Goal: Task Accomplishment & Management: Complete application form

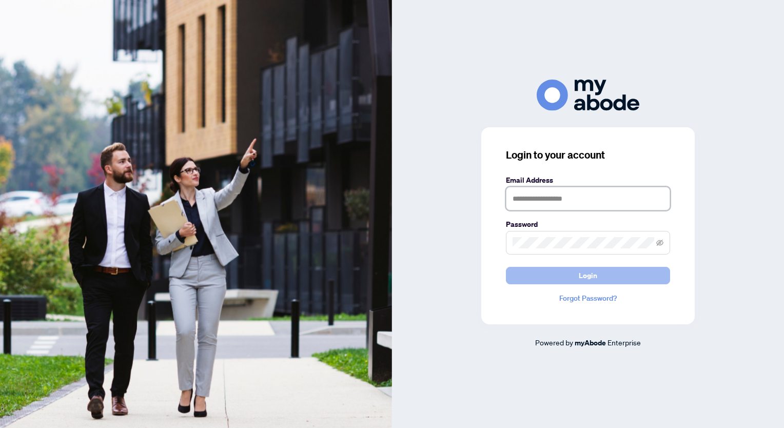
type input "**********"
click at [612, 270] on button "Login" at bounding box center [588, 275] width 164 height 17
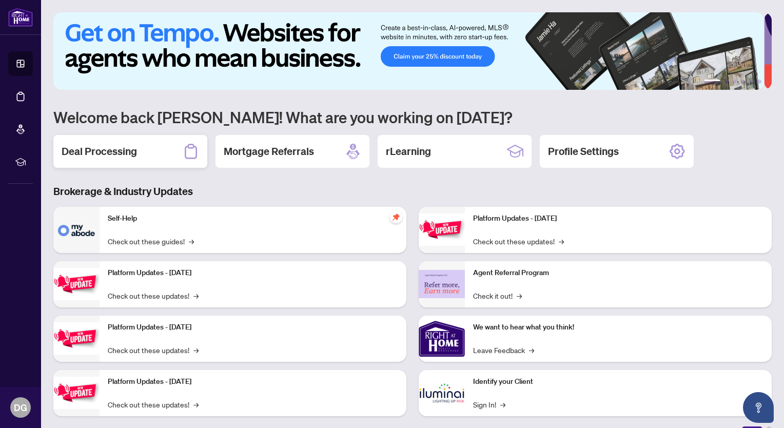
click at [131, 151] on h2 "Deal Processing" at bounding box center [99, 151] width 75 height 14
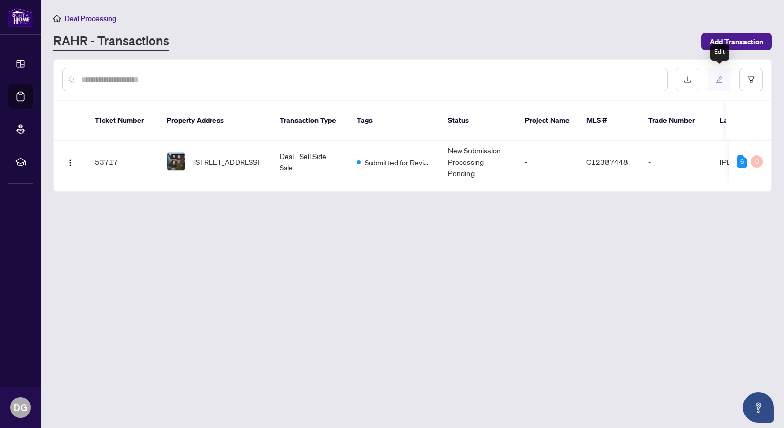
click at [720, 79] on icon "edit" at bounding box center [719, 79] width 7 height 7
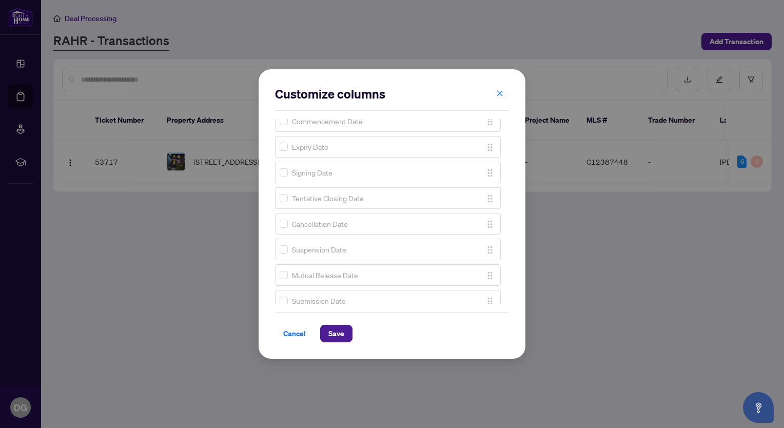
scroll to position [786, 0]
click at [289, 332] on span "Cancel" at bounding box center [294, 333] width 23 height 16
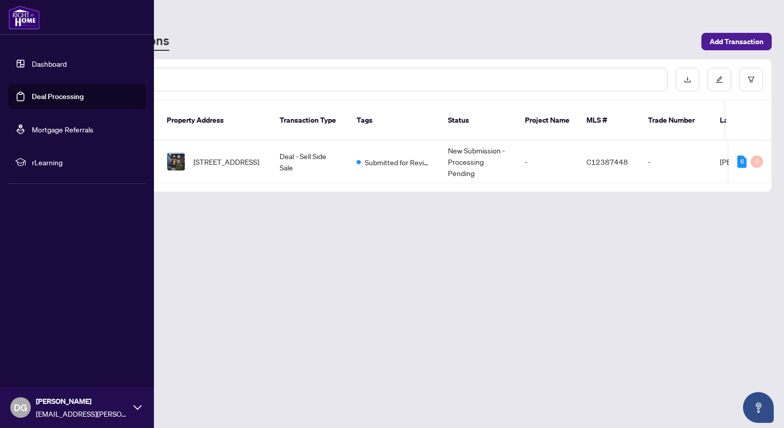
click at [52, 64] on link "Dashboard" at bounding box center [49, 63] width 35 height 9
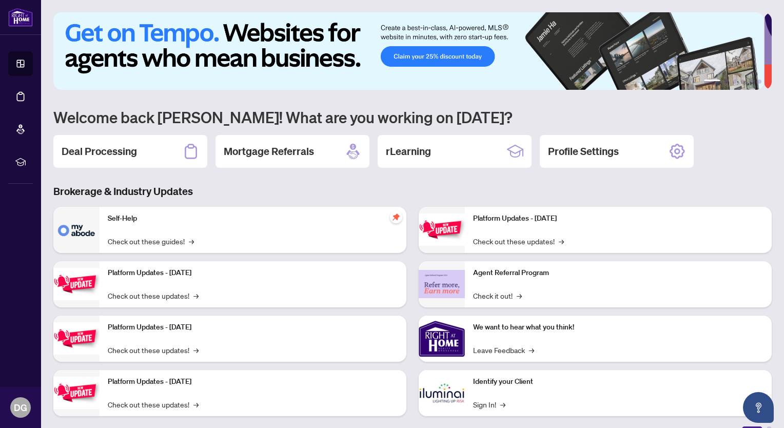
click at [75, 234] on img at bounding box center [76, 230] width 46 height 46
click at [115, 151] on h2 "Deal Processing" at bounding box center [99, 151] width 75 height 14
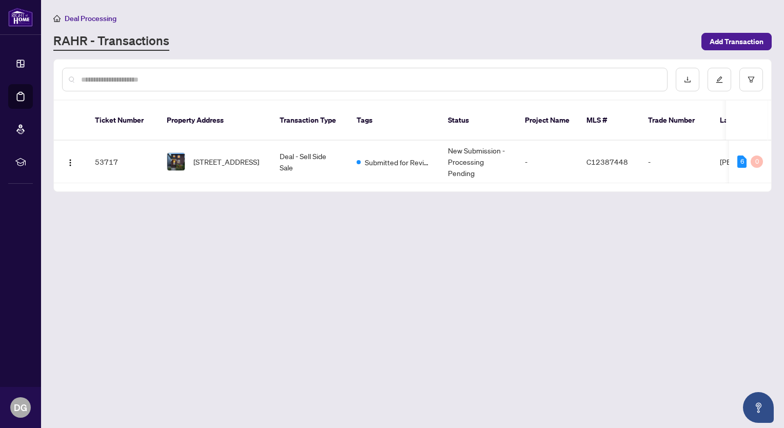
click at [649, 212] on main "Deal Processing [PERSON_NAME] - Transactions Add Transaction Ticket Number Prop…" at bounding box center [412, 214] width 743 height 428
click at [70, 159] on img "button" at bounding box center [70, 163] width 8 height 8
click at [94, 201] on span "Transaction Permissions" at bounding box center [119, 202] width 98 height 11
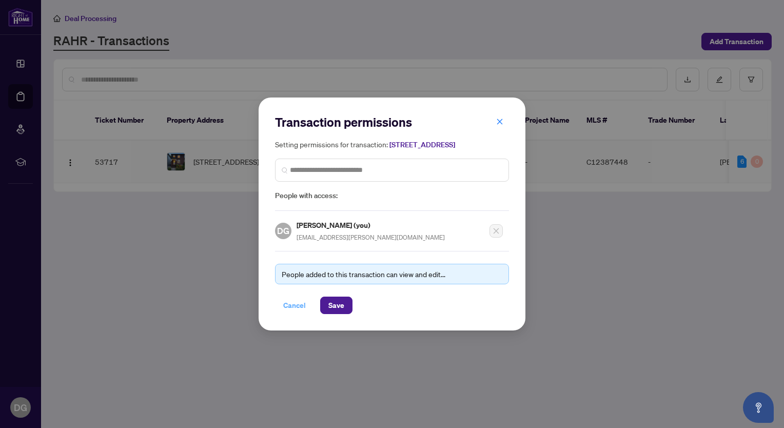
click at [288, 309] on span "Cancel" at bounding box center [294, 305] width 23 height 16
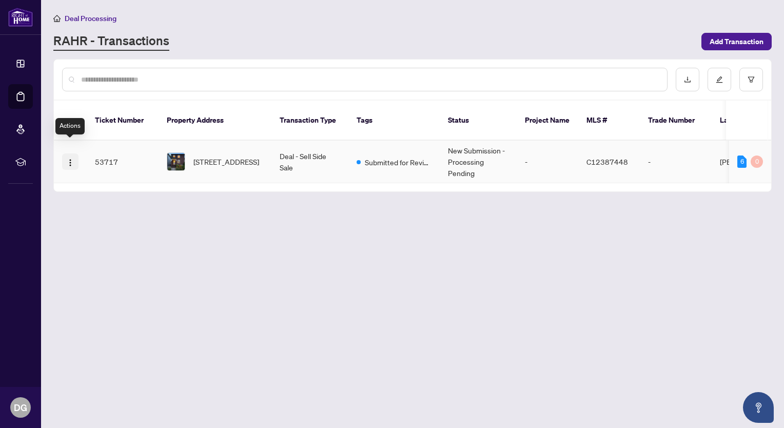
click at [68, 159] on img "button" at bounding box center [70, 163] width 8 height 8
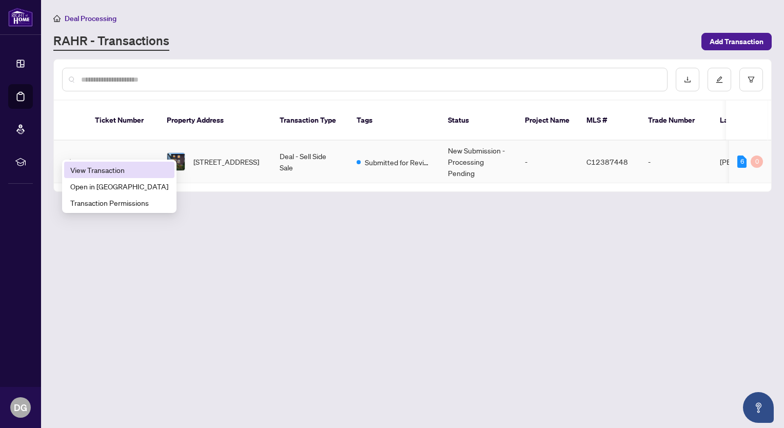
click at [90, 173] on span "View Transaction" at bounding box center [119, 169] width 98 height 11
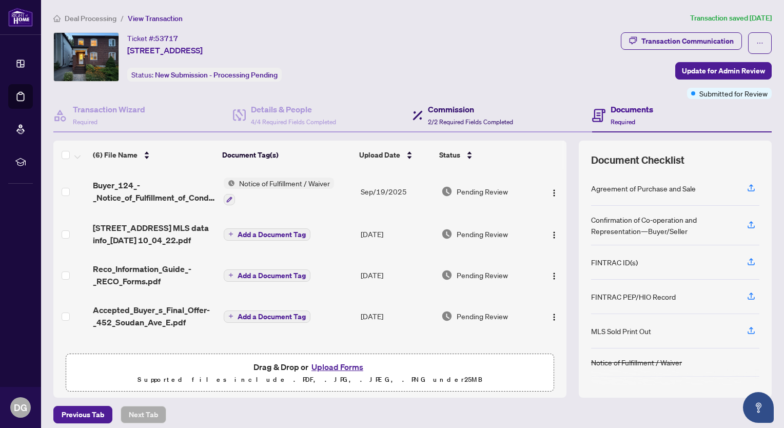
click at [458, 118] on span "2/2 Required Fields Completed" at bounding box center [470, 122] width 85 height 8
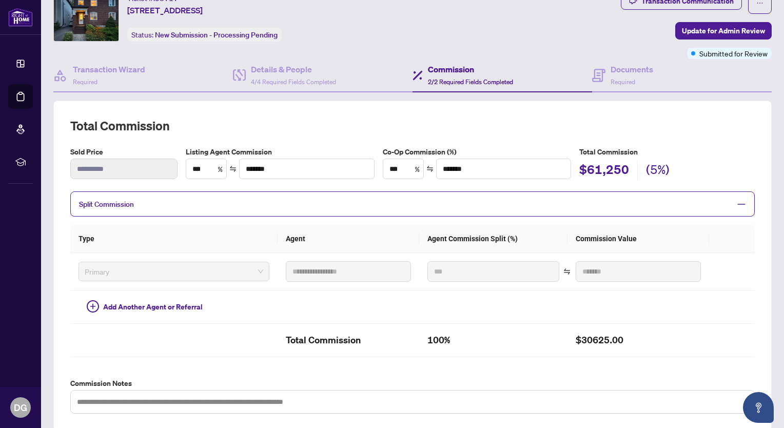
scroll to position [12, 0]
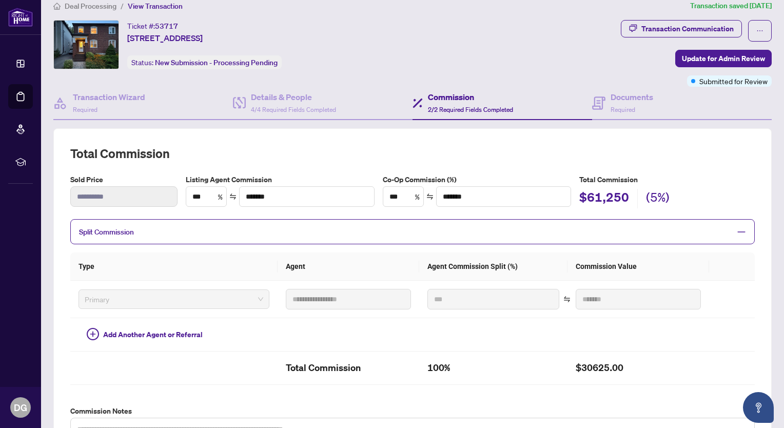
click at [737, 229] on icon "minus" at bounding box center [741, 231] width 9 height 9
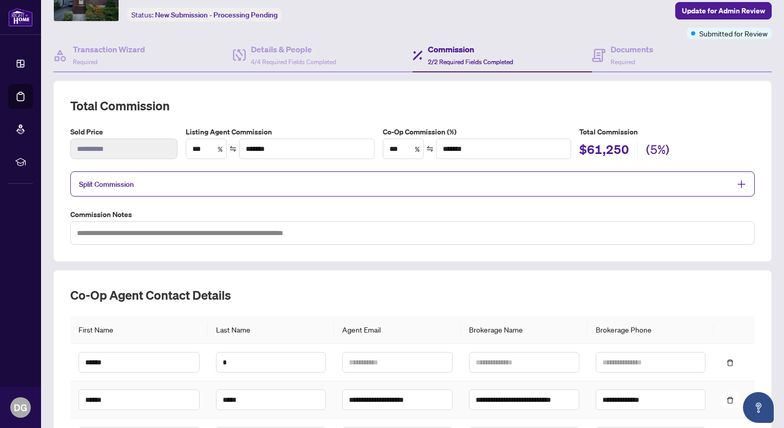
scroll to position [0, 0]
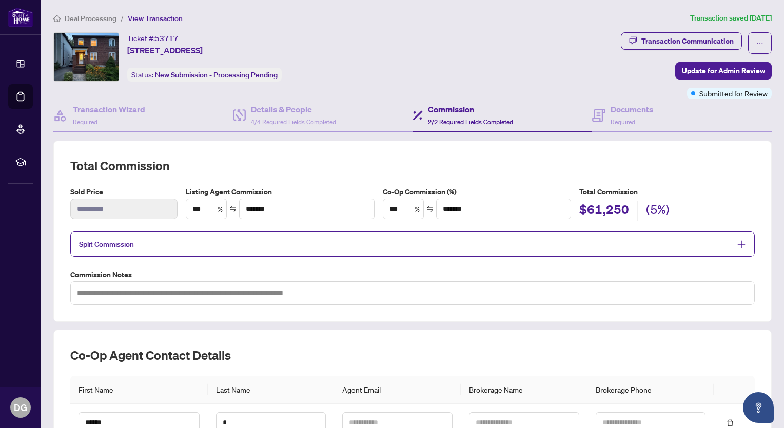
click at [731, 193] on h5 "Total Commission" at bounding box center [667, 191] width 176 height 11
click at [756, 42] on icon "ellipsis" at bounding box center [759, 43] width 7 height 7
click at [609, 74] on div "Ticket #: 53717 [STREET_ADDRESS] Status: New Submission - Processing Pending" at bounding box center [334, 56] width 563 height 49
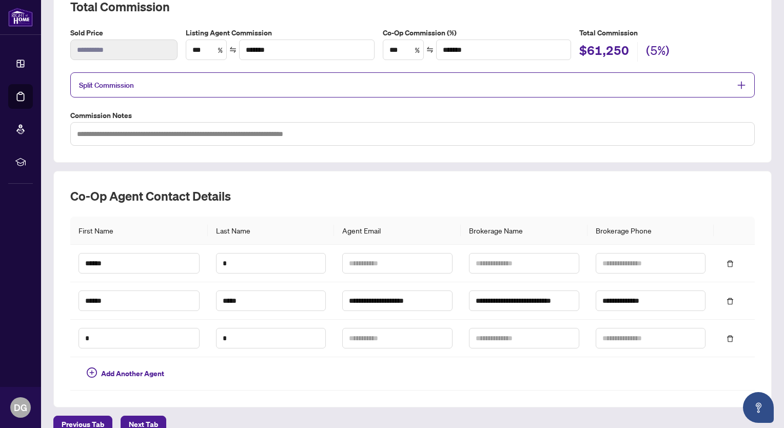
scroll to position [172, 0]
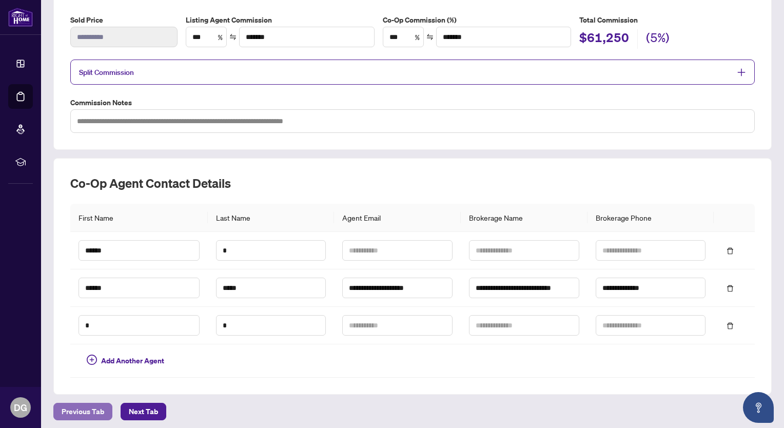
click at [93, 405] on span "Previous Tab" at bounding box center [83, 411] width 43 height 16
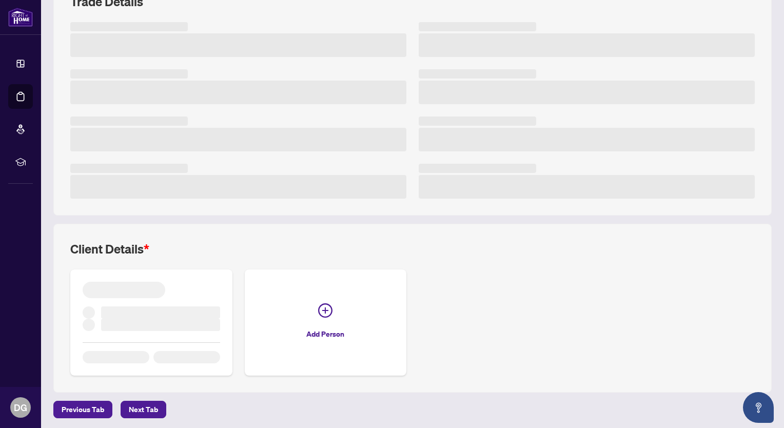
scroll to position [172, 0]
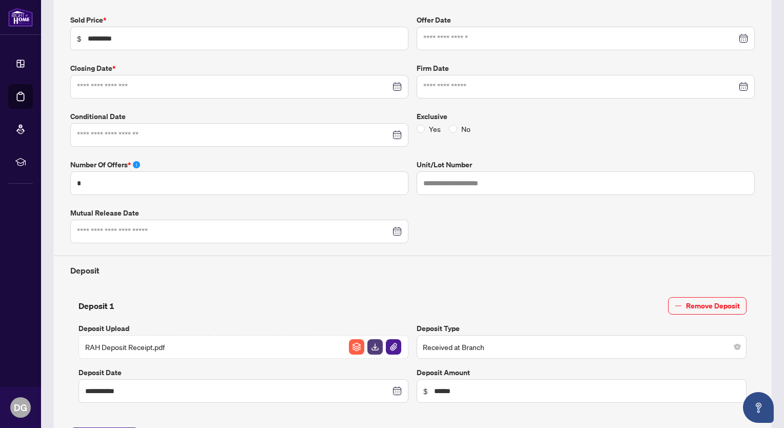
type input "**********"
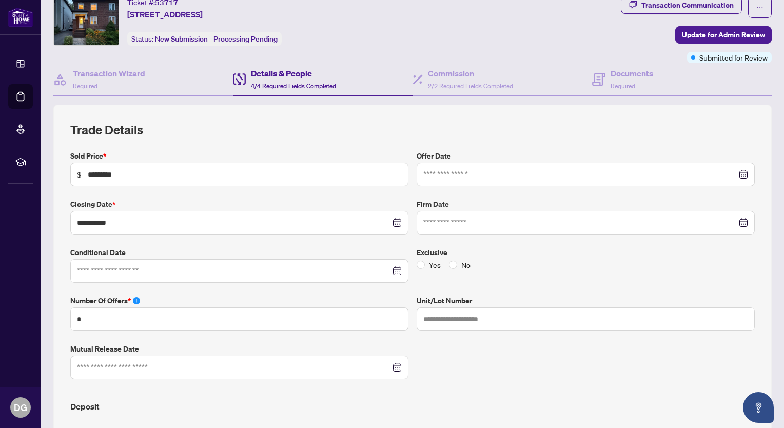
scroll to position [0, 0]
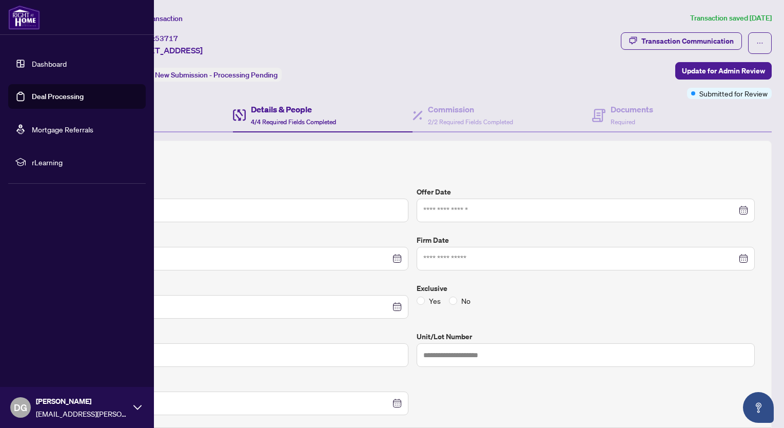
click at [40, 60] on link "Dashboard" at bounding box center [49, 63] width 35 height 9
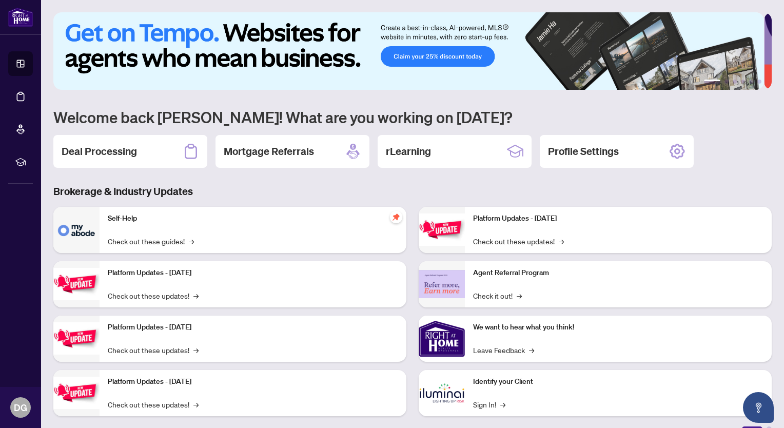
click at [452, 180] on div "1 2 3 4 5 6 Welcome back [PERSON_NAME]! What are you working on [DATE]? Deal Pr…" at bounding box center [412, 221] width 718 height 419
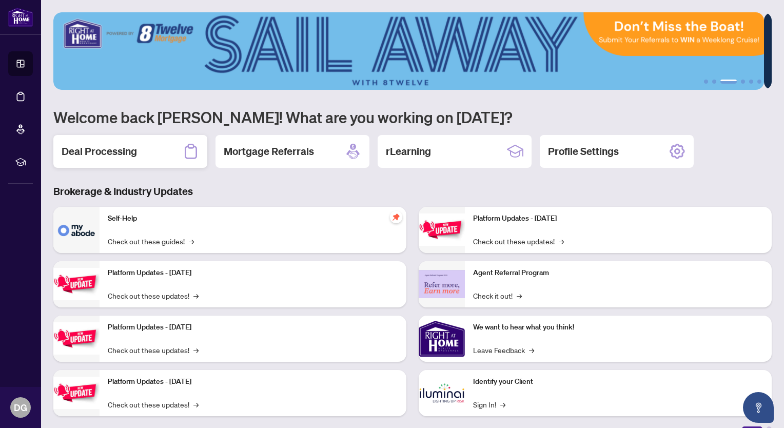
click at [107, 151] on h2 "Deal Processing" at bounding box center [99, 151] width 75 height 14
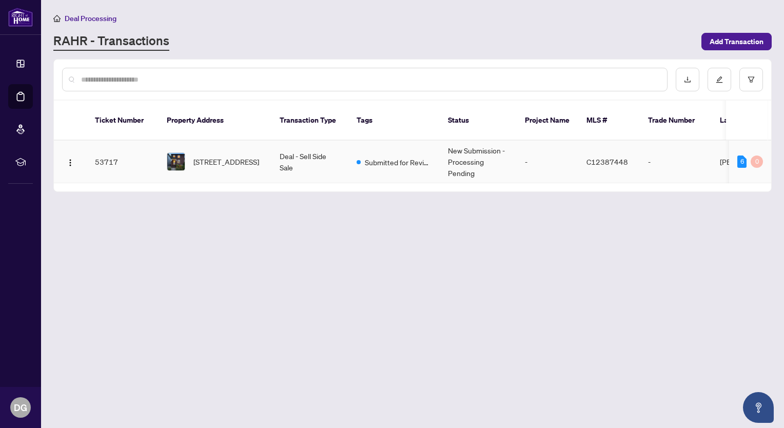
click at [724, 149] on td "[PERSON_NAME]" at bounding box center [750, 162] width 77 height 43
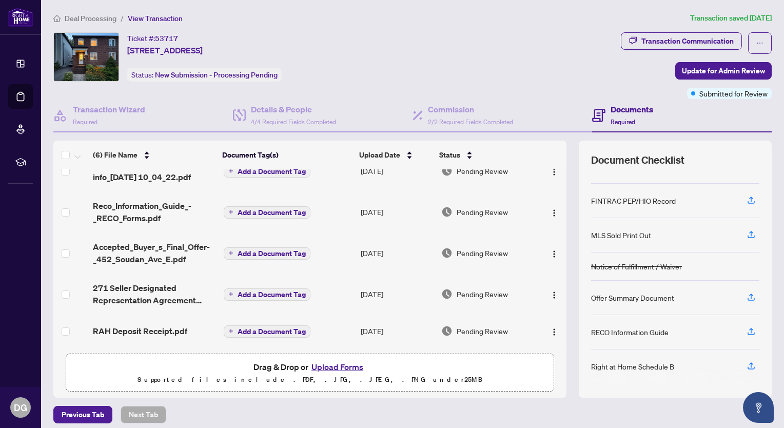
scroll to position [6, 0]
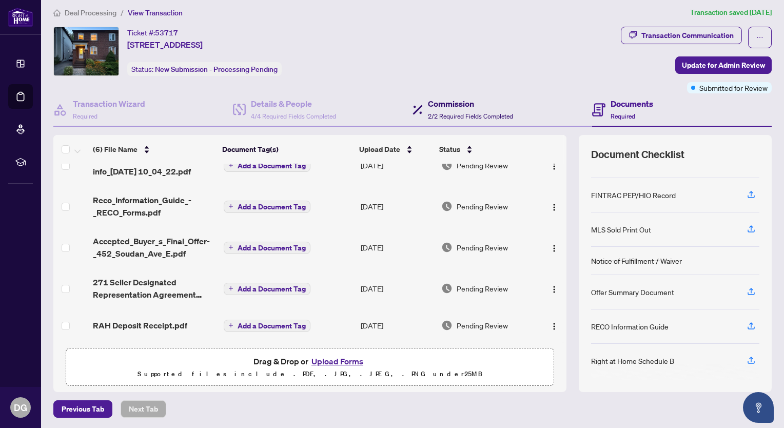
click at [472, 112] on span "2/2 Required Fields Completed" at bounding box center [470, 116] width 85 height 8
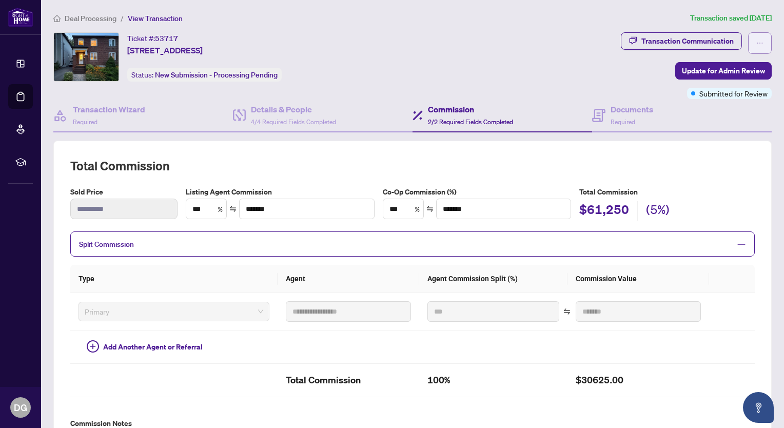
click at [756, 44] on button "button" at bounding box center [760, 43] width 24 height 22
click at [621, 63] on div "Transaction Communication Update for Admin Review Submitted for Review" at bounding box center [696, 65] width 151 height 67
click at [651, 37] on div "Transaction Communication" at bounding box center [688, 41] width 92 height 16
type textarea "**********"
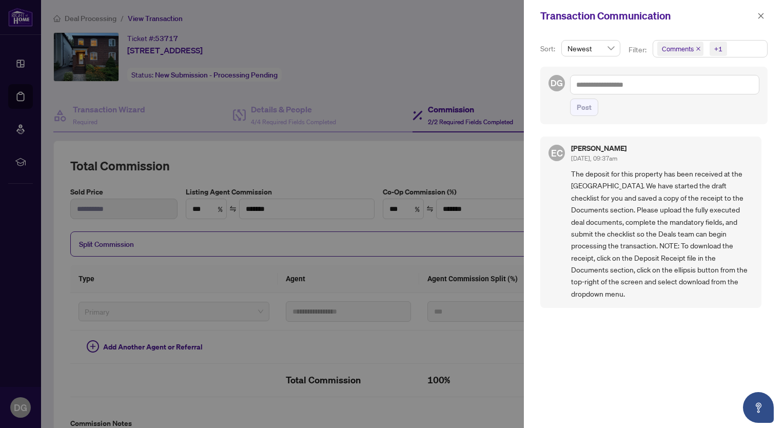
click at [513, 65] on div at bounding box center [392, 214] width 784 height 428
click at [761, 18] on icon "close" at bounding box center [760, 15] width 7 height 7
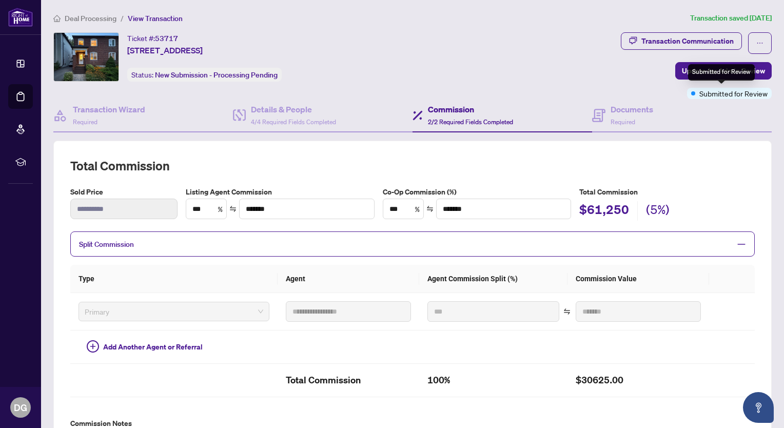
click at [701, 94] on span "Submitted for Review" at bounding box center [733, 93] width 68 height 11
click at [720, 70] on span "Update for Admin Review" at bounding box center [723, 71] width 83 height 16
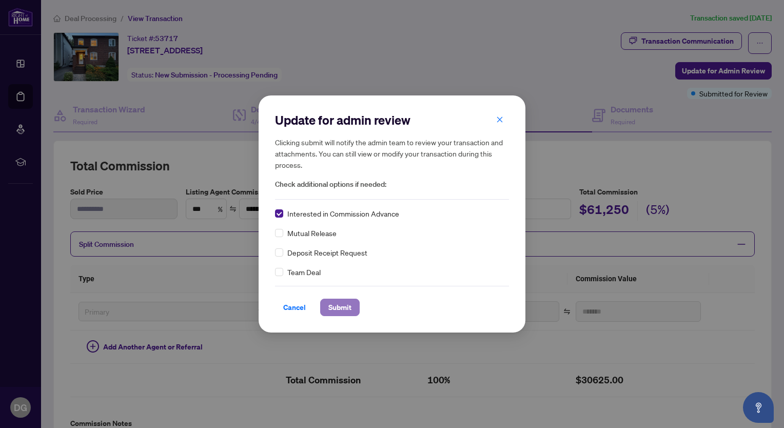
click at [336, 306] on span "Submit" at bounding box center [339, 307] width 23 height 16
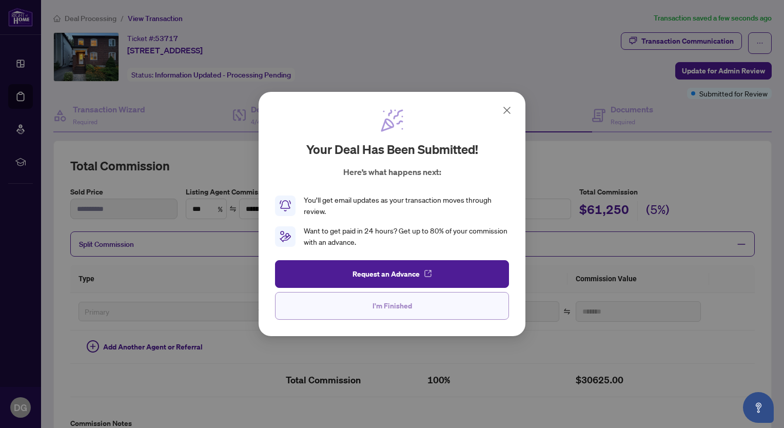
click at [411, 306] on span "I'm Finished" at bounding box center [393, 306] width 40 height 16
